Goal: Task Accomplishment & Management: Complete application form

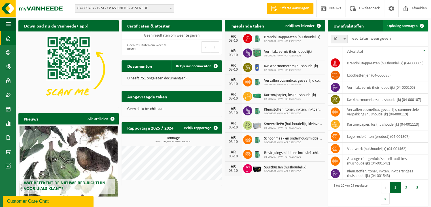
click at [400, 25] on span "Ophaling aanvragen" at bounding box center [402, 26] width 30 height 4
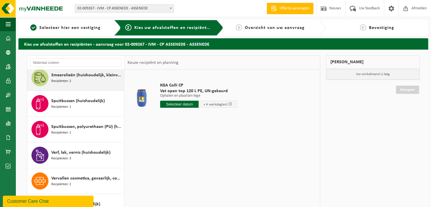
scroll to position [576, 0]
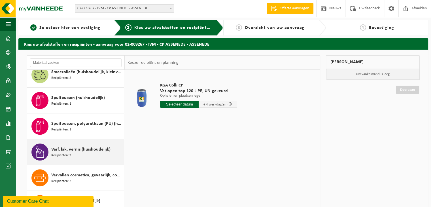
click at [77, 151] on div "Verf, lak, vernis (huishoudelijk) Recipiënten: 3" at bounding box center [86, 151] width 71 height 17
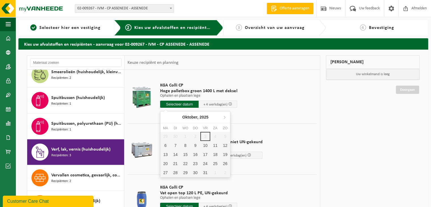
click at [181, 104] on input "text" at bounding box center [179, 103] width 38 height 7
click at [165, 144] on div "6" at bounding box center [165, 145] width 10 height 9
type input "Van [DATE]"
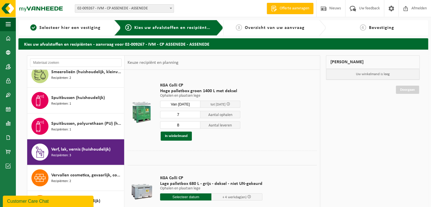
click at [196, 116] on input "7" at bounding box center [180, 114] width 40 height 7
click at [196, 116] on input "6" at bounding box center [180, 114] width 40 height 7
click at [196, 116] on input "5" at bounding box center [180, 114] width 40 height 7
click at [196, 116] on input "4" at bounding box center [180, 114] width 40 height 7
type input "3"
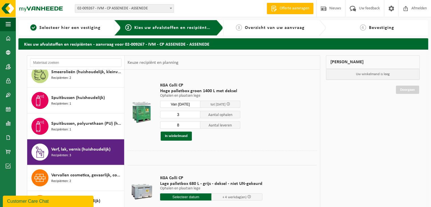
click at [196, 116] on input "3" at bounding box center [180, 114] width 40 height 7
click at [195, 127] on input "7" at bounding box center [180, 124] width 40 height 7
click at [195, 127] on input "6" at bounding box center [180, 124] width 40 height 7
click at [195, 127] on input "5" at bounding box center [180, 124] width 40 height 7
click at [195, 127] on input "4" at bounding box center [180, 124] width 40 height 7
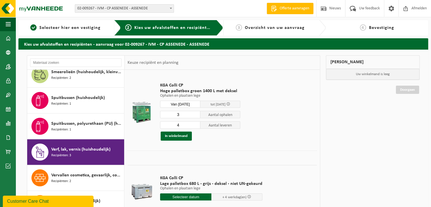
type input "3"
click at [195, 127] on input "3" at bounding box center [180, 124] width 40 height 7
click at [176, 137] on button "In winkelmand" at bounding box center [176, 135] width 31 height 9
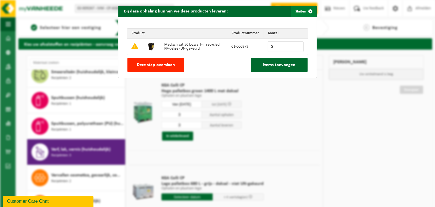
click at [307, 11] on span "button" at bounding box center [310, 11] width 11 height 11
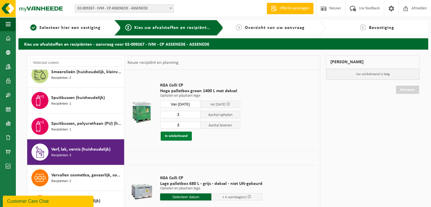
click at [174, 136] on button "In winkelmand" at bounding box center [176, 135] width 31 height 9
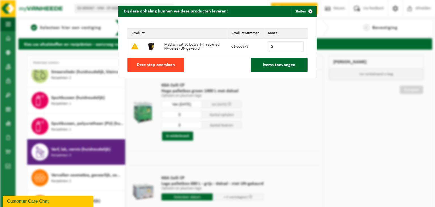
click at [163, 66] on span "Deze stap overslaan" at bounding box center [156, 65] width 38 height 5
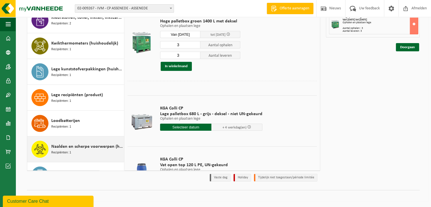
scroll to position [236, 0]
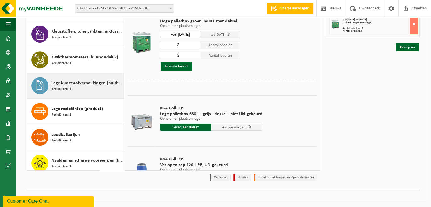
click at [82, 82] on span "Lege kunststofverpakkingen (huishoudelijk)" at bounding box center [86, 83] width 71 height 7
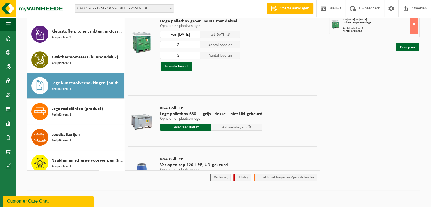
click at [82, 82] on div "Lege kunststofverpakkingen (huishoudelijk) Recipiënten: 1" at bounding box center [86, 85] width 71 height 17
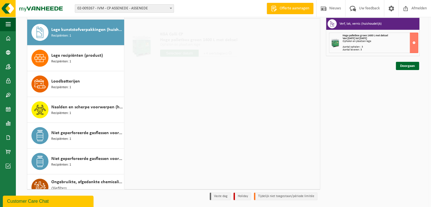
scroll to position [41, 0]
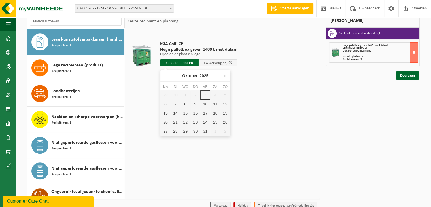
click at [183, 63] on input "text" at bounding box center [179, 62] width 38 height 7
click at [166, 104] on div "6" at bounding box center [165, 103] width 10 height 9
type input "Van [DATE]"
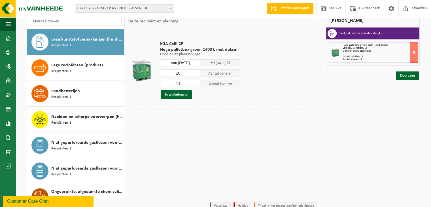
click at [196, 74] on input "10" at bounding box center [180, 72] width 40 height 7
click at [196, 74] on input "9" at bounding box center [180, 72] width 40 height 7
click at [196, 74] on input "8" at bounding box center [180, 72] width 40 height 7
click at [196, 74] on input "7" at bounding box center [180, 72] width 40 height 7
click at [196, 74] on input "6" at bounding box center [180, 72] width 40 height 7
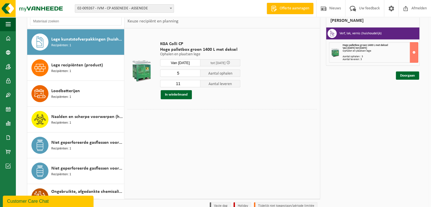
click at [196, 74] on input "5" at bounding box center [180, 72] width 40 height 7
click at [196, 74] on input "4" at bounding box center [180, 72] width 40 height 7
click at [196, 74] on input "3" at bounding box center [180, 72] width 40 height 7
click at [196, 74] on input "2" at bounding box center [180, 72] width 40 height 7
click at [196, 74] on input "1" at bounding box center [180, 72] width 40 height 7
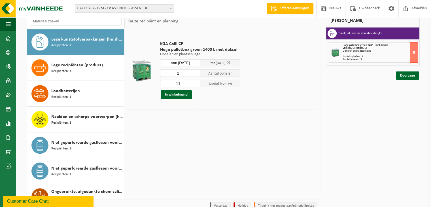
click at [196, 71] on input "2" at bounding box center [180, 72] width 40 height 7
click at [196, 71] on input "3" at bounding box center [180, 72] width 40 height 7
click at [196, 71] on input "4" at bounding box center [180, 72] width 40 height 7
click at [196, 75] on input "3" at bounding box center [180, 72] width 40 height 7
click at [196, 75] on input "2" at bounding box center [180, 72] width 40 height 7
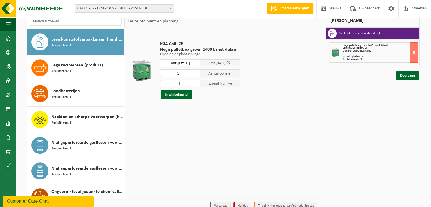
type input "3"
click at [196, 72] on input "3" at bounding box center [180, 72] width 40 height 7
click at [196, 85] on input "10" at bounding box center [180, 83] width 40 height 7
click at [196, 85] on input "9" at bounding box center [180, 83] width 40 height 7
click at [196, 85] on input "8" at bounding box center [180, 83] width 40 height 7
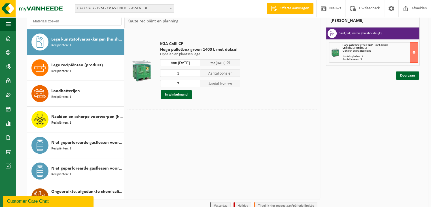
click at [196, 85] on input "7" at bounding box center [180, 83] width 40 height 7
click at [196, 85] on input "6" at bounding box center [180, 83] width 40 height 7
click at [196, 85] on input "5" at bounding box center [180, 83] width 40 height 7
click at [196, 85] on input "4" at bounding box center [180, 83] width 40 height 7
click at [196, 85] on input "3" at bounding box center [180, 83] width 40 height 7
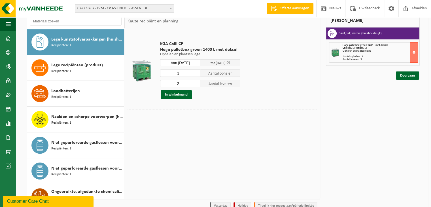
click at [196, 85] on input "2" at bounding box center [180, 83] width 40 height 7
type input "3"
click at [196, 82] on input "3" at bounding box center [180, 83] width 40 height 7
click at [179, 94] on button "In winkelmand" at bounding box center [176, 94] width 31 height 9
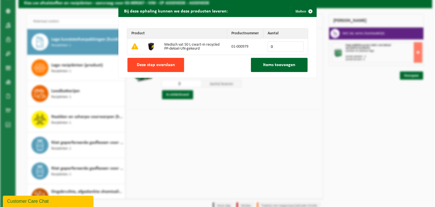
click at [149, 65] on span "Deze stap overslaan" at bounding box center [156, 65] width 38 height 5
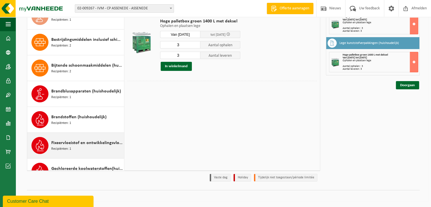
scroll to position [38, 0]
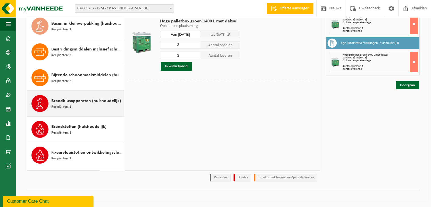
click at [78, 103] on div "Brandblusapparaten (huishoudelijk) Recipiënten: 1" at bounding box center [86, 103] width 71 height 17
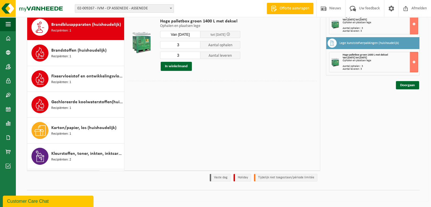
scroll to position [129, 0]
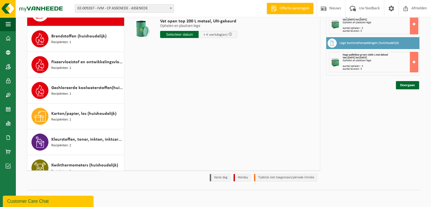
click at [181, 35] on input "text" at bounding box center [179, 34] width 38 height 7
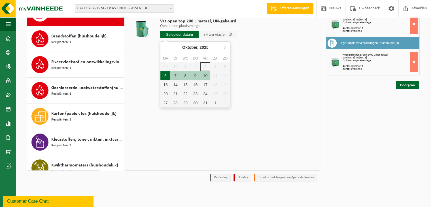
click at [165, 76] on div "6" at bounding box center [165, 75] width 10 height 9
click at [165, 74] on div "6" at bounding box center [165, 75] width 10 height 9
click at [163, 76] on div "6" at bounding box center [165, 75] width 10 height 9
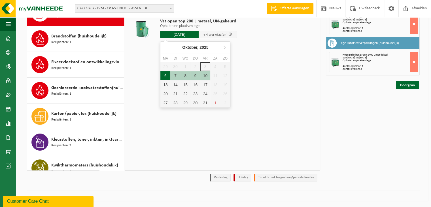
type input "Van [DATE]"
click at [163, 76] on div "6" at bounding box center [165, 75] width 10 height 9
type input "Van [DATE]"
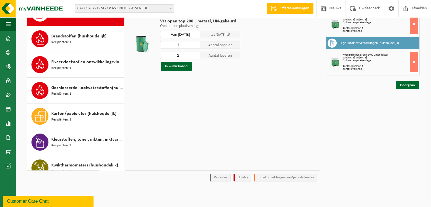
type input "1"
click at [196, 46] on input "1" at bounding box center [180, 44] width 40 height 7
type input "1"
click at [197, 57] on input "1" at bounding box center [180, 55] width 40 height 7
click at [176, 67] on button "In winkelmand" at bounding box center [176, 66] width 31 height 9
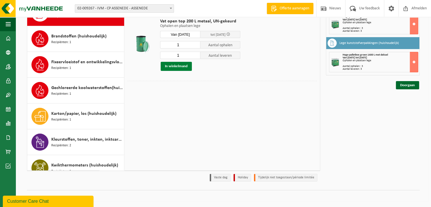
click at [176, 67] on button "In winkelmand" at bounding box center [176, 66] width 31 height 9
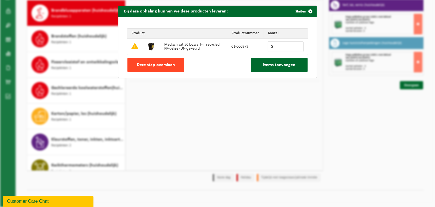
click at [157, 63] on span "Deze stap overslaan" at bounding box center [156, 65] width 38 height 5
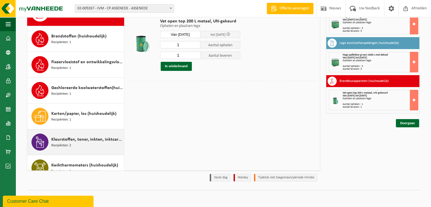
click at [75, 141] on span "Kleurstoffen, toner, inkten, inktcartridges (huishoudelijk)" at bounding box center [86, 139] width 71 height 7
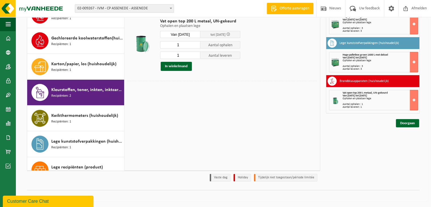
scroll to position [257, 0]
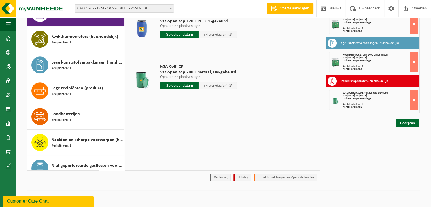
click at [177, 87] on input "text" at bounding box center [179, 85] width 38 height 7
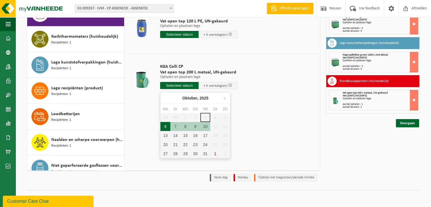
click at [167, 128] on div "6" at bounding box center [165, 126] width 10 height 9
click at [167, 127] on div "6" at bounding box center [165, 126] width 10 height 9
type input "Van [DATE]"
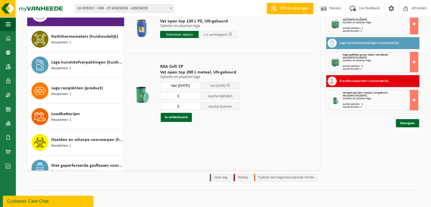
click at [196, 98] on input "1" at bounding box center [180, 95] width 40 height 7
click at [196, 98] on input "0" at bounding box center [180, 95] width 40 height 7
click at [196, 95] on input "1" at bounding box center [180, 95] width 40 height 7
click at [196, 95] on input "2" at bounding box center [180, 95] width 40 height 7
type input "1"
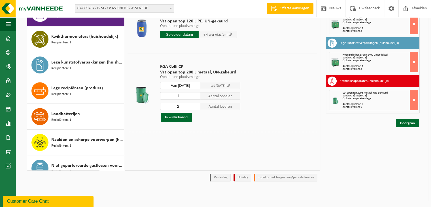
click at [195, 97] on input "1" at bounding box center [180, 95] width 40 height 7
type input "1"
click at [196, 108] on input "1" at bounding box center [180, 105] width 40 height 7
click at [178, 117] on button "In winkelmand" at bounding box center [176, 117] width 31 height 9
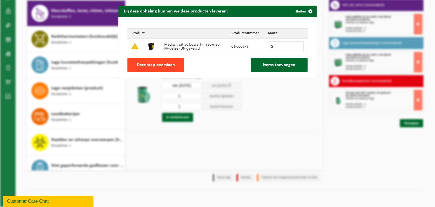
click at [166, 65] on span "Deze stap overslaan" at bounding box center [156, 65] width 38 height 5
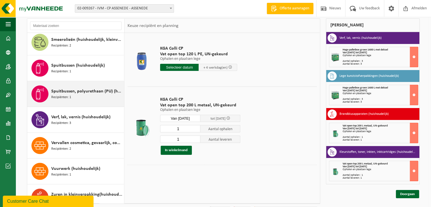
scroll to position [576, 0]
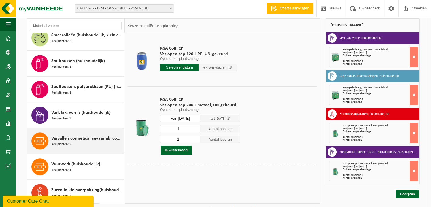
click at [69, 142] on span "Recipiënten: 2" at bounding box center [61, 144] width 20 height 5
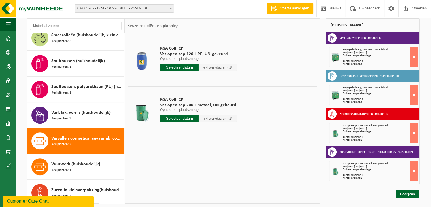
click at [174, 120] on input "text" at bounding box center [179, 118] width 38 height 7
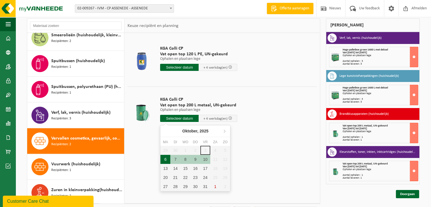
click at [166, 160] on div "6" at bounding box center [165, 159] width 10 height 9
click at [163, 159] on div "6" at bounding box center [165, 159] width 10 height 9
type input "Van [DATE]"
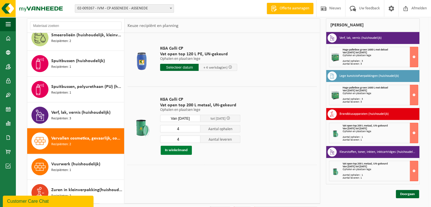
click at [172, 149] on button "In winkelmand" at bounding box center [176, 149] width 31 height 9
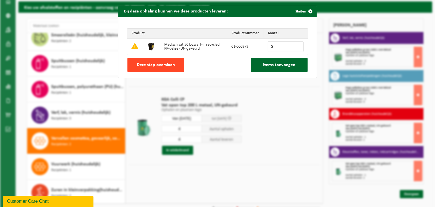
click at [153, 64] on span "Deze stap overslaan" at bounding box center [156, 65] width 38 height 5
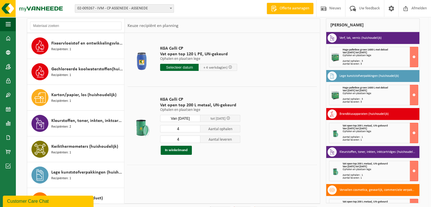
scroll to position [180, 0]
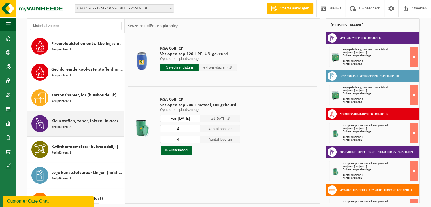
click at [69, 125] on span "Recipiënten: 2" at bounding box center [61, 126] width 20 height 5
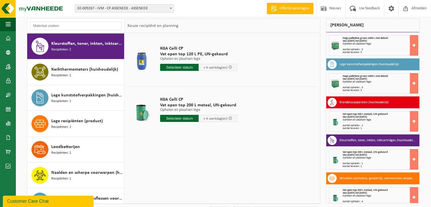
scroll to position [18, 0]
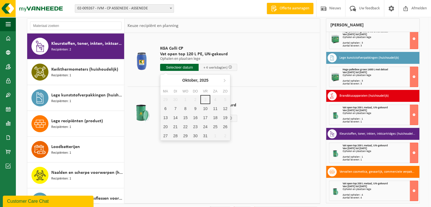
click at [186, 68] on input "text" at bounding box center [179, 67] width 38 height 7
click at [166, 110] on div "6" at bounding box center [165, 108] width 10 height 9
type input "Van [DATE]"
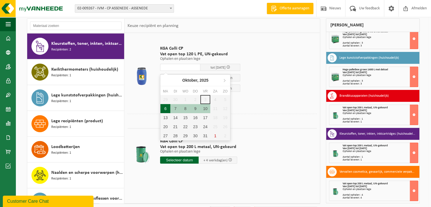
click at [163, 106] on div "6" at bounding box center [165, 108] width 10 height 9
type input "Van [DATE]"
click at [166, 109] on div "6" at bounding box center [165, 108] width 10 height 9
type input "Van [DATE]"
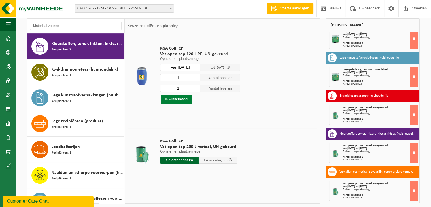
click at [179, 100] on button "In winkelmand" at bounding box center [176, 99] width 31 height 9
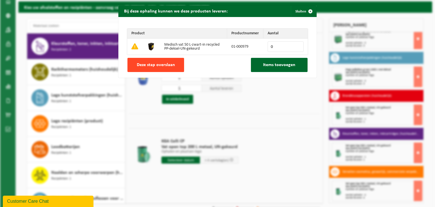
click at [164, 67] on span "Deze stap overslaan" at bounding box center [156, 65] width 38 height 5
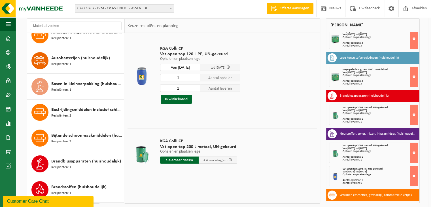
scroll to position [2, 0]
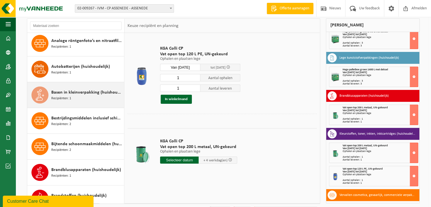
click at [69, 97] on span "Recipiënten: 1" at bounding box center [61, 98] width 20 height 5
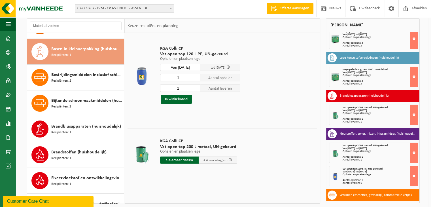
scroll to position [51, 0]
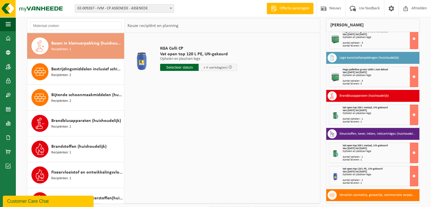
click at [171, 66] on input "text" at bounding box center [179, 67] width 38 height 7
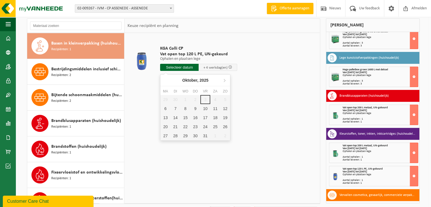
click at [171, 66] on input "text" at bounding box center [179, 67] width 38 height 7
click at [165, 107] on div "6" at bounding box center [165, 108] width 10 height 9
type input "Van [DATE]"
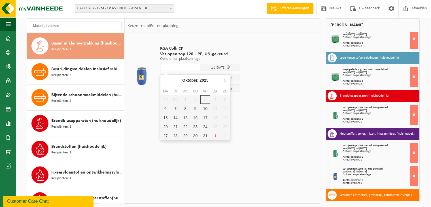
click at [142, 114] on div at bounding box center [221, 118] width 189 height 9
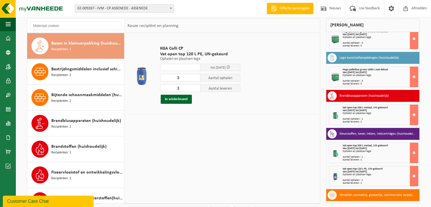
click at [197, 66] on input "text" at bounding box center [180, 67] width 40 height 7
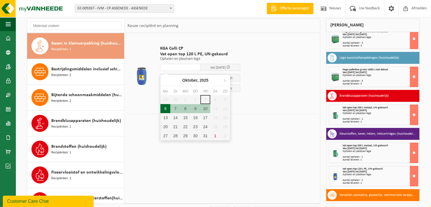
click at [164, 108] on div "6" at bounding box center [165, 108] width 10 height 9
type input "Van [DATE]"
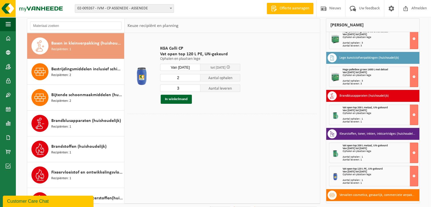
click at [196, 78] on input "2" at bounding box center [180, 77] width 40 height 7
type input "1"
click at [196, 78] on input "1" at bounding box center [180, 77] width 40 height 7
click at [196, 90] on input "2" at bounding box center [180, 87] width 40 height 7
type input "1"
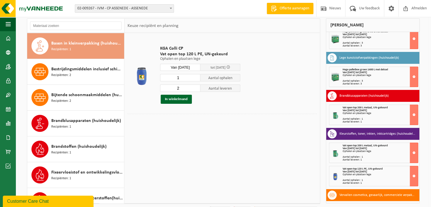
click at [196, 90] on input "1" at bounding box center [180, 87] width 40 height 7
click at [172, 100] on button "In winkelmand" at bounding box center [176, 99] width 31 height 9
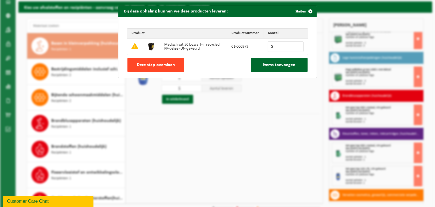
click at [160, 63] on span "Deze stap overslaan" at bounding box center [156, 65] width 38 height 5
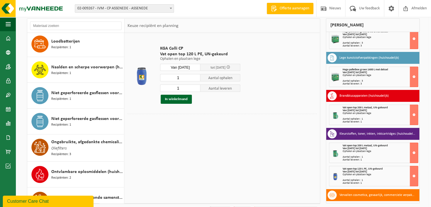
scroll to position [363, 0]
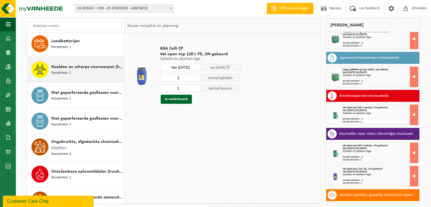
click at [66, 70] on span "Recipiënten: 1" at bounding box center [61, 72] width 20 height 5
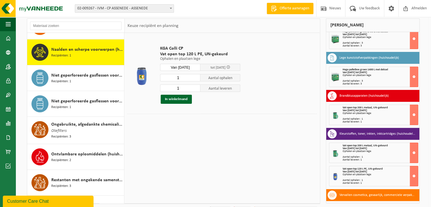
scroll to position [386, 0]
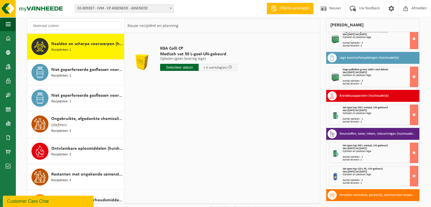
click at [175, 68] on input "text" at bounding box center [179, 67] width 38 height 7
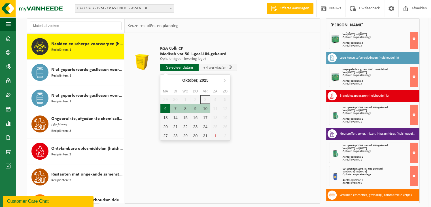
click at [166, 106] on div "6" at bounding box center [165, 108] width 10 height 9
type input "Van [DATE]"
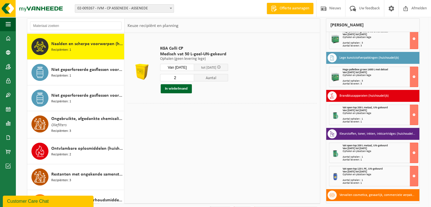
type input "2"
click at [192, 76] on input "2" at bounding box center [177, 77] width 34 height 7
click at [177, 88] on button "In winkelmand" at bounding box center [176, 88] width 31 height 9
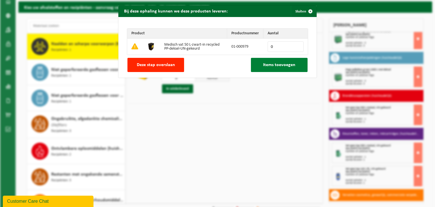
click at [274, 65] on span "Items toevoegen" at bounding box center [279, 65] width 32 height 5
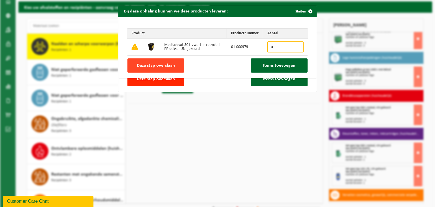
click at [146, 65] on span "Deze stap overslaan" at bounding box center [156, 65] width 38 height 5
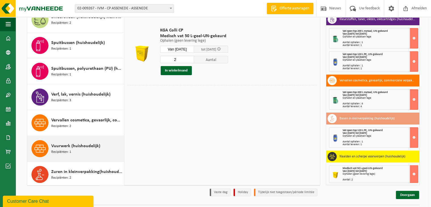
scroll to position [57, 0]
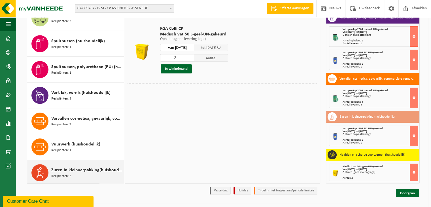
click at [79, 167] on span "Zuren in kleinverpakking(huishoudelijk)" at bounding box center [86, 169] width 71 height 7
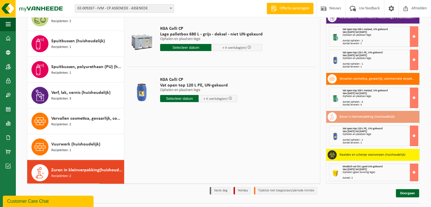
click at [184, 99] on input "text" at bounding box center [179, 98] width 38 height 7
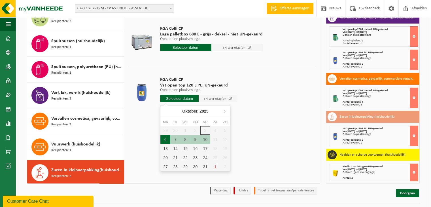
click at [168, 137] on div "6" at bounding box center [165, 139] width 10 height 9
type input "Van [DATE]"
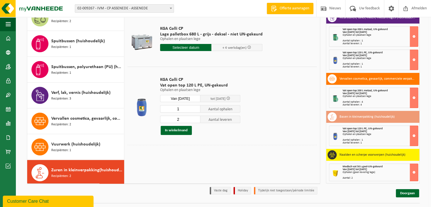
type input "1"
click at [197, 110] on input "1" at bounding box center [180, 108] width 40 height 7
type input "1"
click at [196, 120] on input "1" at bounding box center [180, 118] width 40 height 7
click at [179, 130] on button "In winkelmand" at bounding box center [176, 130] width 31 height 9
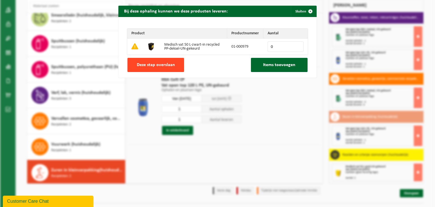
click at [164, 65] on span "Deze stap overslaan" at bounding box center [156, 65] width 38 height 5
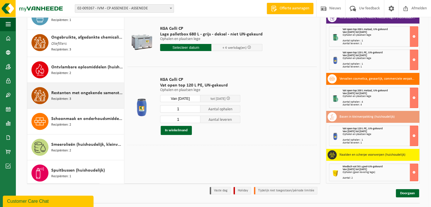
scroll to position [435, 0]
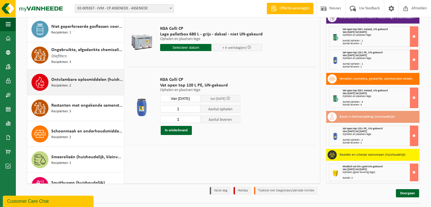
click at [69, 83] on span "Recipiënten: 2" at bounding box center [61, 85] width 20 height 5
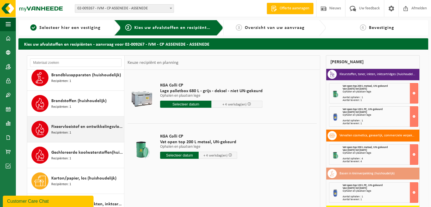
scroll to position [121, 0]
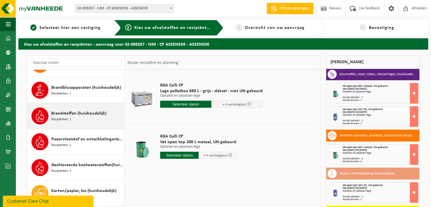
click at [62, 114] on span "Brandstoffen (huishoudelijk)" at bounding box center [78, 113] width 55 height 7
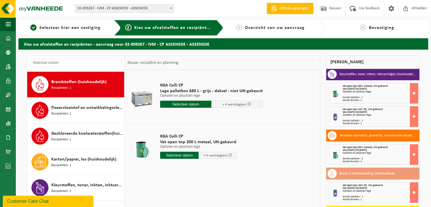
scroll to position [154, 0]
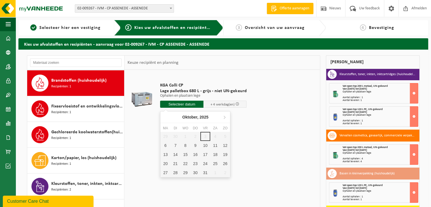
click at [185, 104] on input "text" at bounding box center [181, 103] width 43 height 7
click at [167, 146] on div "6" at bounding box center [165, 145] width 10 height 9
type input "Van [DATE]"
click at [167, 146] on div "6" at bounding box center [165, 145] width 10 height 9
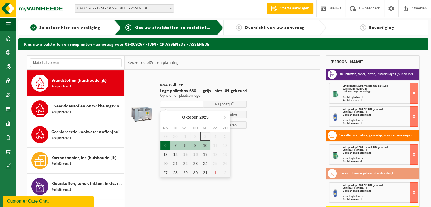
click at [168, 146] on div "6" at bounding box center [165, 145] width 10 height 9
type input "Van [DATE]"
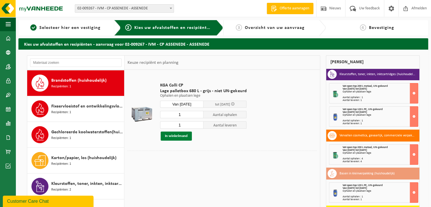
click at [181, 137] on button "In winkelmand" at bounding box center [176, 135] width 31 height 9
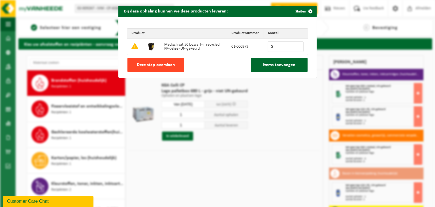
click at [153, 68] on button "Deze stap overslaan" at bounding box center [155, 65] width 57 height 14
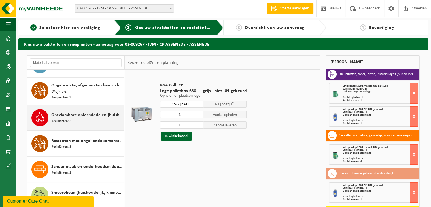
scroll to position [465, 0]
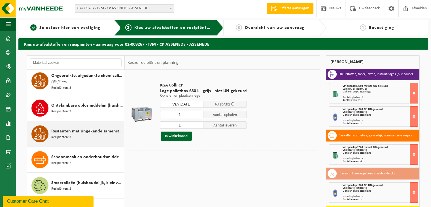
click at [69, 134] on span "Recipiënten: 3" at bounding box center [61, 136] width 20 height 5
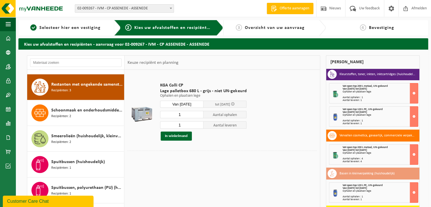
scroll to position [515, 0]
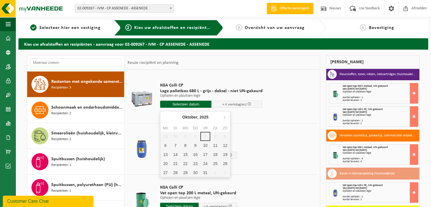
click at [181, 104] on input "text" at bounding box center [185, 103] width 51 height 7
click at [168, 147] on div "6" at bounding box center [165, 145] width 10 height 9
type input "Van [DATE]"
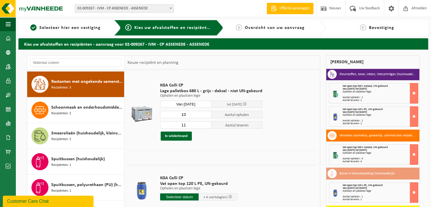
click at [204, 115] on input "10" at bounding box center [185, 114] width 51 height 7
click at [204, 115] on input "9" at bounding box center [185, 114] width 51 height 7
click at [204, 115] on input "8" at bounding box center [185, 114] width 51 height 7
click at [204, 115] on input "7" at bounding box center [185, 114] width 51 height 7
click at [204, 115] on input "6" at bounding box center [185, 114] width 51 height 7
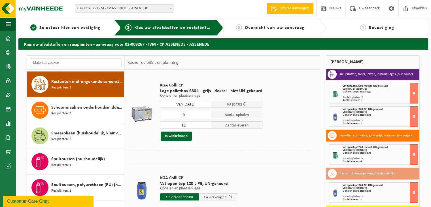
click at [204, 115] on input "5" at bounding box center [185, 114] width 51 height 7
click at [204, 115] on input "4" at bounding box center [185, 114] width 51 height 7
click at [204, 115] on input "3" at bounding box center [185, 114] width 51 height 7
type input "2"
click at [204, 115] on input "2" at bounding box center [185, 114] width 51 height 7
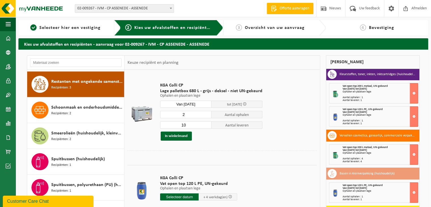
click at [204, 127] on input "10" at bounding box center [185, 124] width 51 height 7
click at [204, 127] on input "9" at bounding box center [185, 124] width 51 height 7
click at [204, 127] on input "8" at bounding box center [185, 124] width 51 height 7
click at [204, 127] on input "7" at bounding box center [185, 124] width 51 height 7
click at [204, 127] on input "6" at bounding box center [185, 124] width 51 height 7
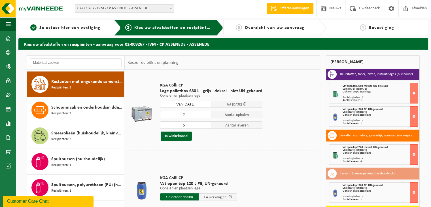
click at [204, 127] on input "5" at bounding box center [185, 124] width 51 height 7
click at [204, 127] on input "4" at bounding box center [185, 124] width 51 height 7
click at [204, 127] on input "3" at bounding box center [185, 124] width 51 height 7
type input "2"
click at [204, 127] on input "2" at bounding box center [185, 124] width 51 height 7
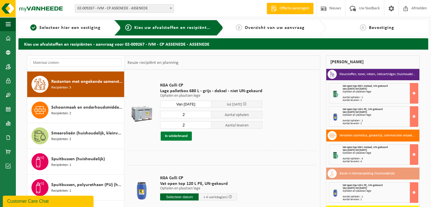
click at [171, 137] on button "In winkelmand" at bounding box center [176, 135] width 31 height 9
click at [171, 137] on body "Vestiging: 02-009267 - IVM - CP ASSENEDE - ASSENEDE 10-829362 - RECUPEL - I.V. …" at bounding box center [215, 138] width 431 height 276
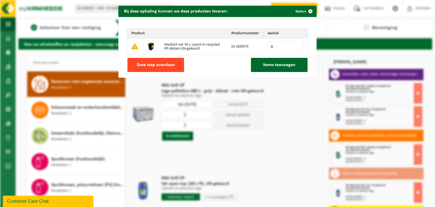
click at [152, 65] on span "Deze stap overslaan" at bounding box center [156, 65] width 38 height 5
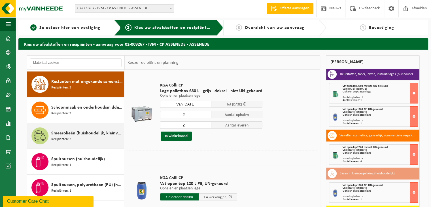
click at [67, 137] on span "Recipiënten: 2" at bounding box center [61, 138] width 20 height 5
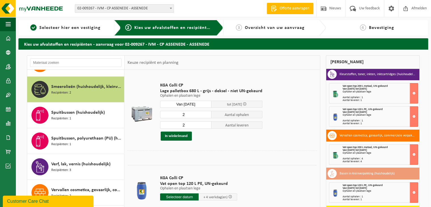
scroll to position [566, 0]
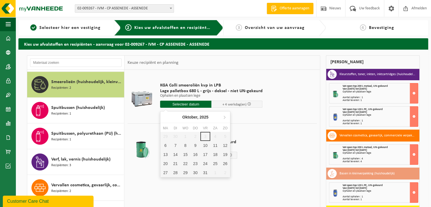
click at [191, 105] on input "text" at bounding box center [185, 103] width 51 height 7
click at [169, 146] on div "6" at bounding box center [165, 145] width 10 height 9
type input "Van [DATE]"
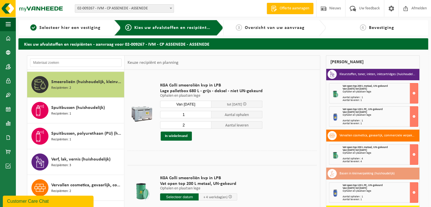
type input "1"
click at [205, 116] on input "1" at bounding box center [185, 114] width 51 height 7
type input "1"
click at [206, 126] on input "1" at bounding box center [185, 124] width 51 height 7
click at [179, 136] on button "In winkelmand" at bounding box center [176, 135] width 31 height 9
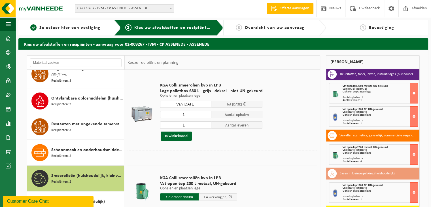
scroll to position [463, 0]
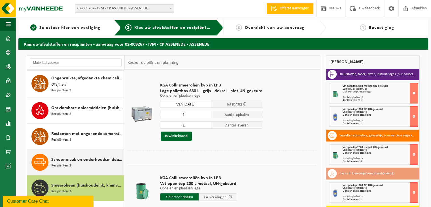
click at [70, 163] on span "Recipiënten: 2" at bounding box center [61, 165] width 20 height 5
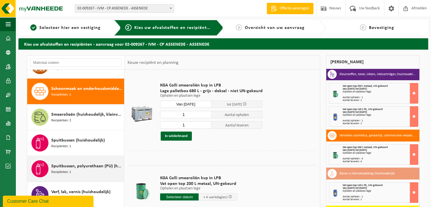
scroll to position [541, 0]
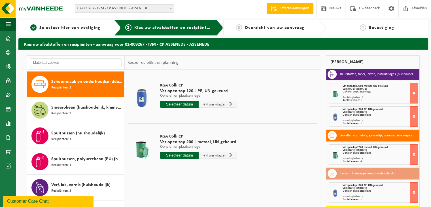
click at [162, 156] on input "text" at bounding box center [179, 154] width 38 height 7
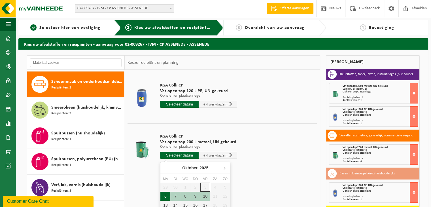
click at [168, 193] on div "6" at bounding box center [165, 195] width 10 height 9
type input "Van [DATE]"
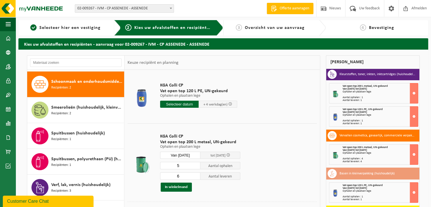
click at [195, 166] on input "5" at bounding box center [180, 165] width 40 height 7
click at [195, 166] on input "4" at bounding box center [180, 165] width 40 height 7
click at [195, 166] on input "3" at bounding box center [180, 165] width 40 height 7
click at [195, 166] on input "2" at bounding box center [180, 165] width 40 height 7
type input "1"
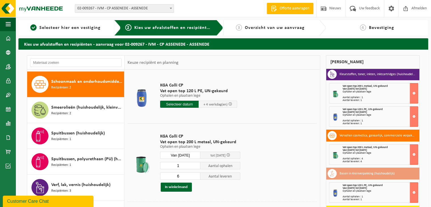
click at [195, 166] on input "1" at bounding box center [180, 165] width 40 height 7
click at [195, 177] on input "5" at bounding box center [180, 175] width 40 height 7
click at [195, 177] on input "4" at bounding box center [180, 175] width 40 height 7
click at [196, 178] on input "4" at bounding box center [180, 175] width 40 height 7
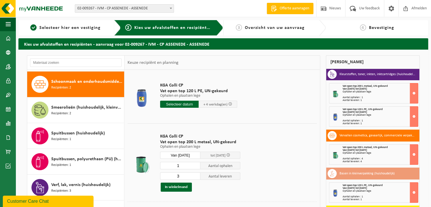
click at [196, 177] on input "3" at bounding box center [180, 175] width 40 height 7
click at [196, 177] on input "2" at bounding box center [180, 175] width 40 height 7
type input "1"
click at [196, 177] on input "1" at bounding box center [180, 175] width 40 height 7
click at [176, 186] on button "In winkelmand" at bounding box center [176, 186] width 31 height 9
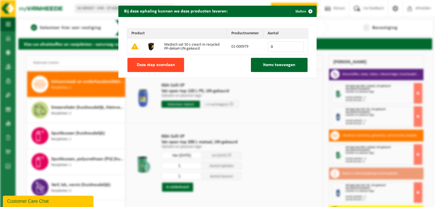
click at [156, 69] on button "Deze stap overslaan" at bounding box center [155, 65] width 57 height 14
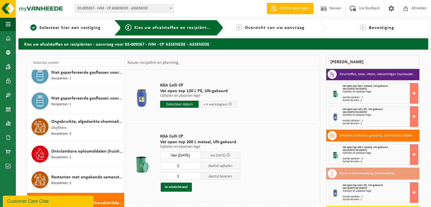
scroll to position [425, 0]
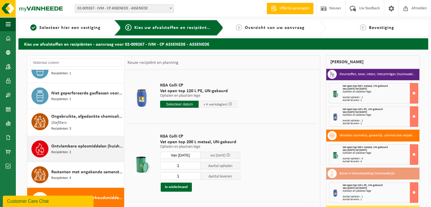
click at [64, 146] on span "Ontvlambare oplosmiddelen (huishoudelijk)" at bounding box center [86, 146] width 71 height 7
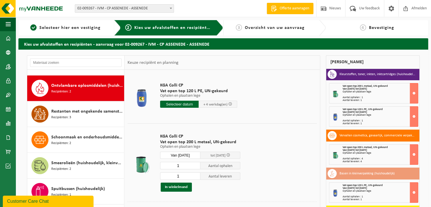
scroll to position [489, 0]
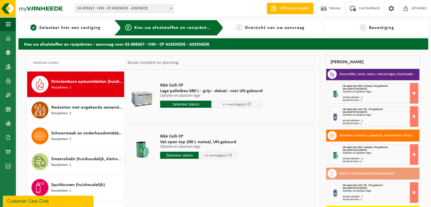
click at [176, 157] on input "text" at bounding box center [179, 154] width 38 height 7
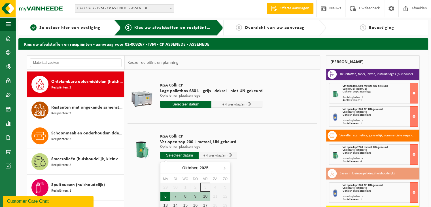
click at [168, 194] on div "6" at bounding box center [165, 195] width 10 height 9
type input "Van [DATE]"
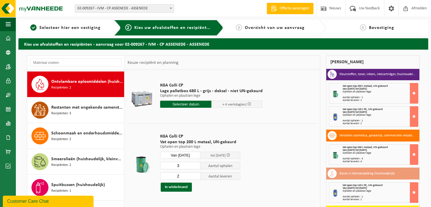
click at [196, 178] on input "2" at bounding box center [180, 175] width 40 height 7
type input "1"
click at [196, 178] on input "1" at bounding box center [180, 175] width 40 height 7
click at [196, 167] on input "2" at bounding box center [180, 165] width 40 height 7
type input "1"
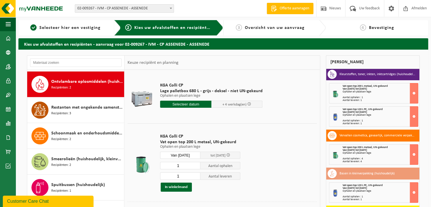
click at [196, 167] on input "1" at bounding box center [180, 165] width 40 height 7
click at [174, 187] on button "In winkelmand" at bounding box center [176, 186] width 31 height 9
click at [174, 187] on body "Vestiging: 02-009267 - IVM - CP ASSENEDE - ASSENEDE 10-829362 - RECUPEL - I.V. …" at bounding box center [215, 138] width 431 height 276
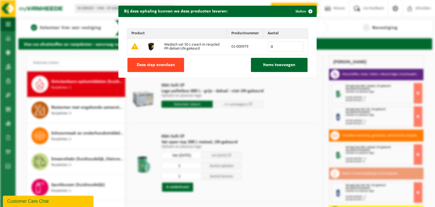
click at [156, 64] on span "Deze stap overslaan" at bounding box center [156, 65] width 38 height 5
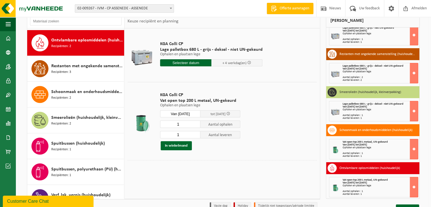
scroll to position [70, 0]
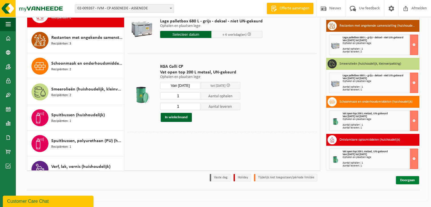
click at [407, 179] on link "Doorgaan" at bounding box center [406, 180] width 23 height 8
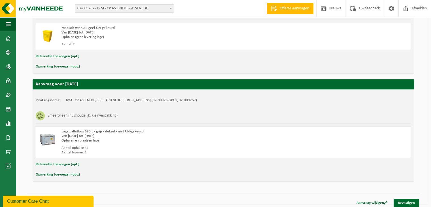
scroll to position [809, 0]
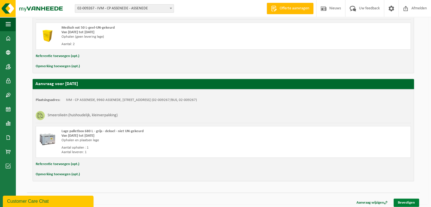
click at [409, 198] on link "Bevestigen" at bounding box center [405, 202] width 25 height 8
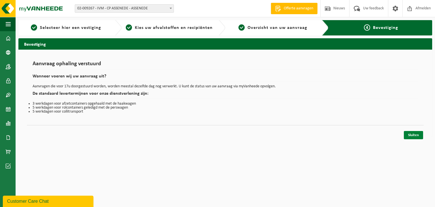
click at [415, 135] on link "Sluiten" at bounding box center [413, 135] width 19 height 8
